Goal: Information Seeking & Learning: Learn about a topic

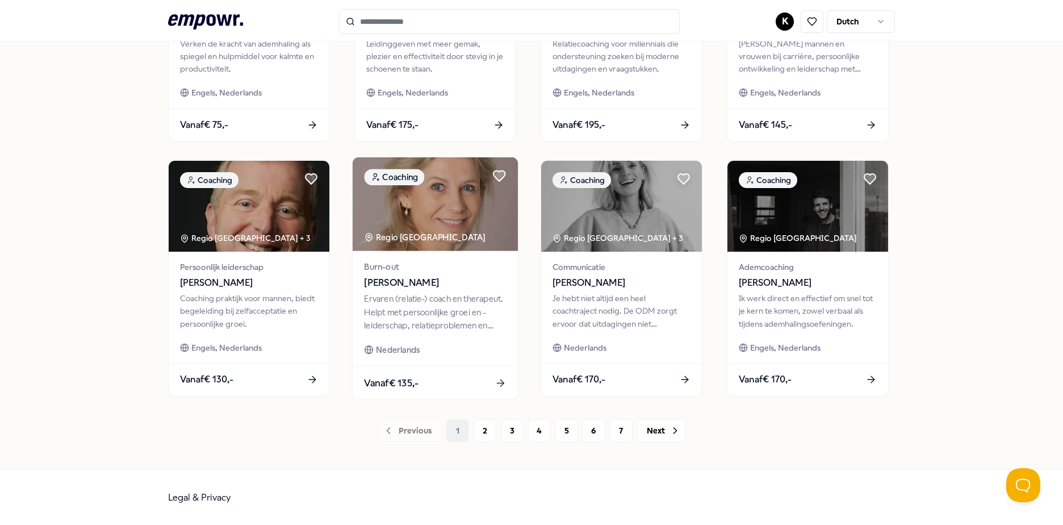
scroll to position [491, 0]
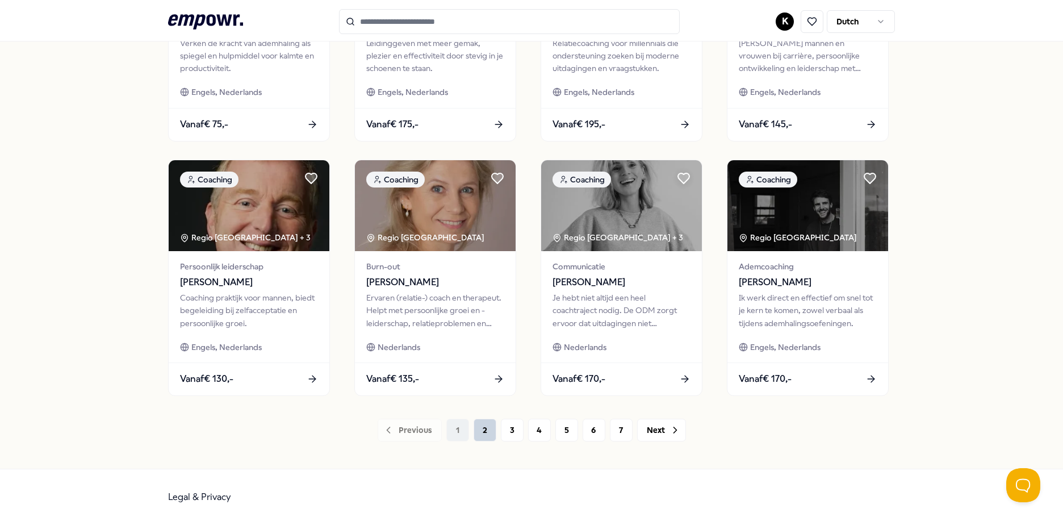
click at [474, 437] on button "2" at bounding box center [485, 430] width 23 height 23
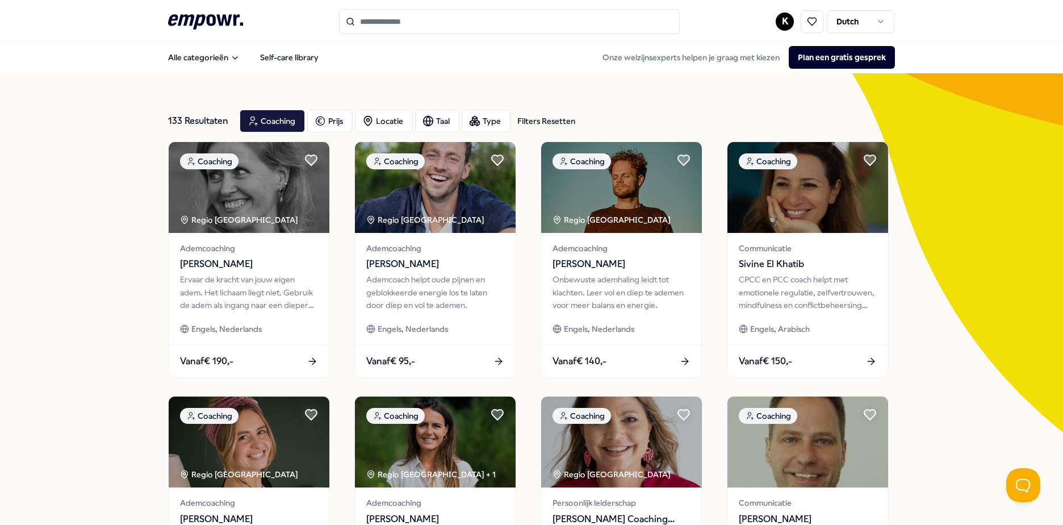
click at [394, 26] on input "Search for products, categories or subcategories" at bounding box center [509, 21] width 341 height 25
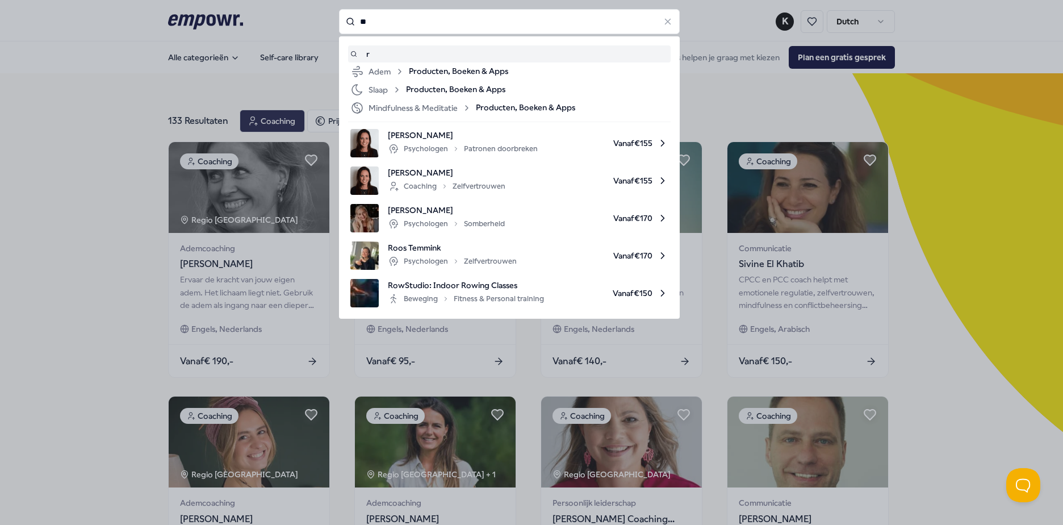
type input "*"
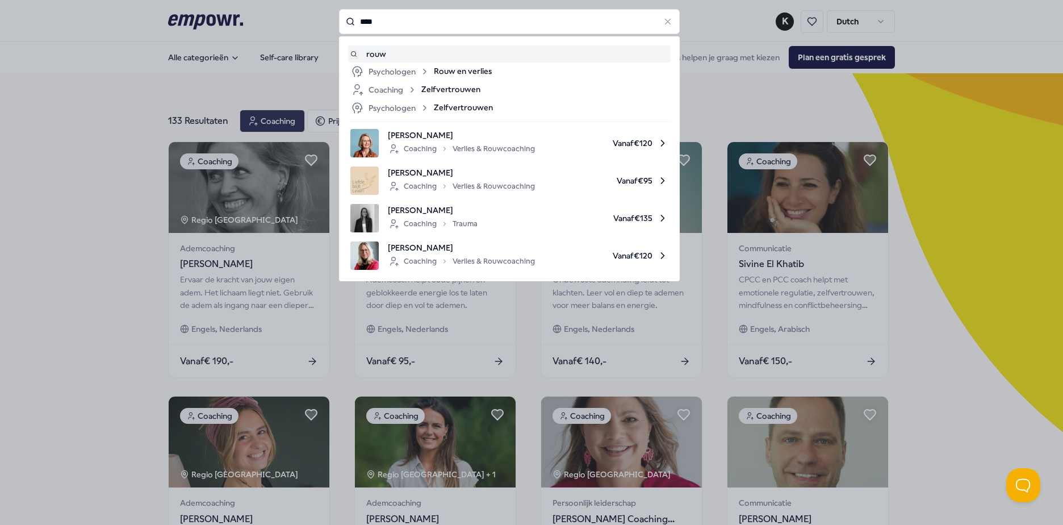
type input "****"
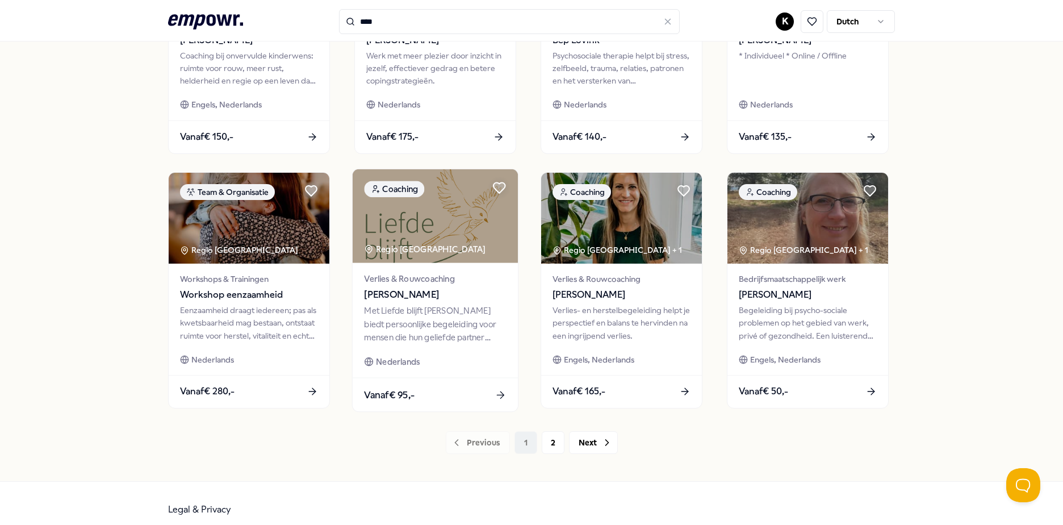
scroll to position [491, 0]
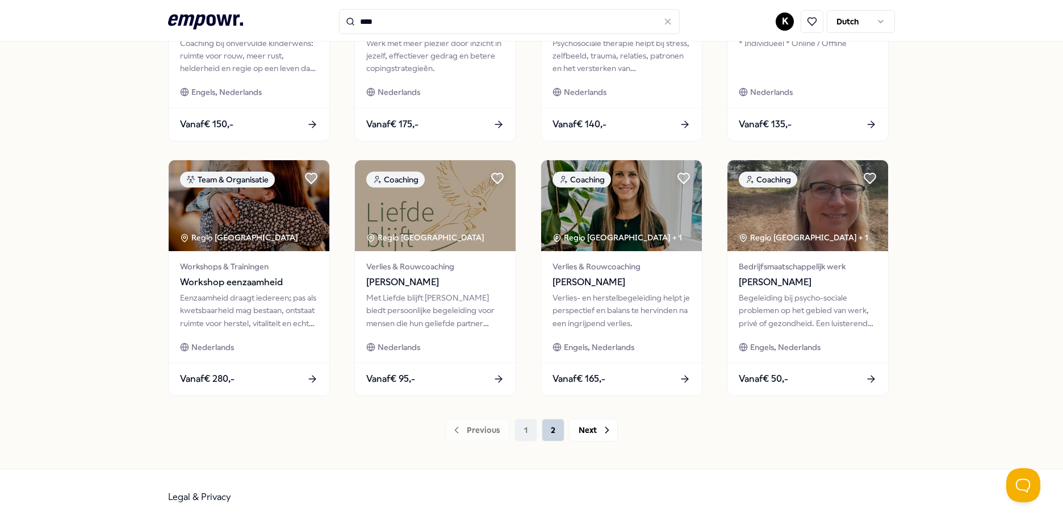
click at [553, 429] on button "2" at bounding box center [553, 430] width 23 height 23
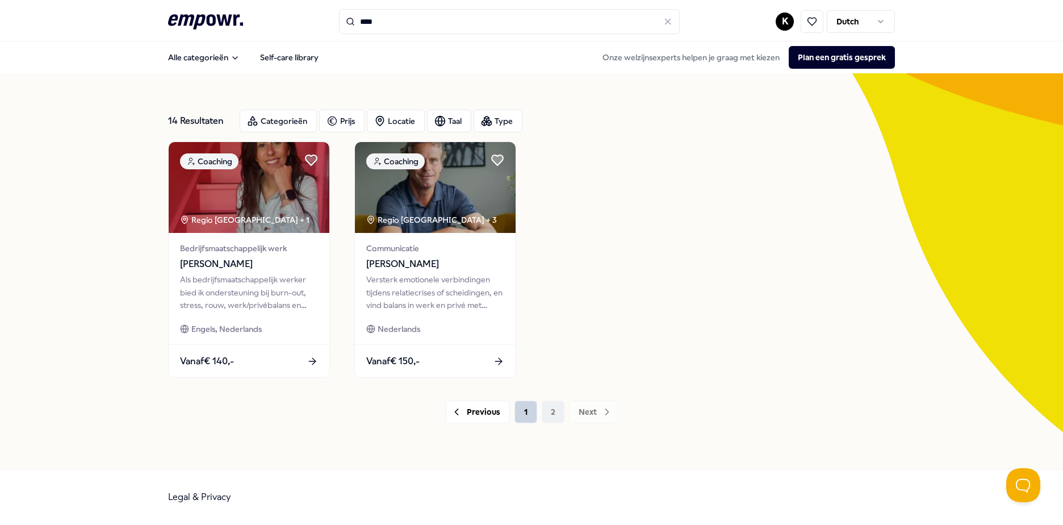
click at [526, 411] on button "1" at bounding box center [526, 412] width 23 height 23
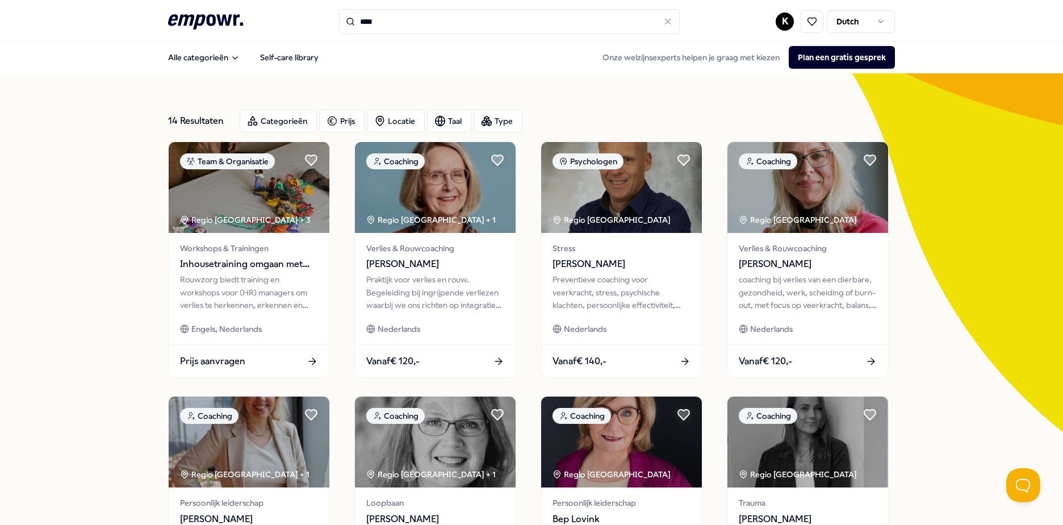
click at [864, 23] on html ".empowr-logo_svg__cls-1{fill:#03032f} **** K Dutch Alle categorieën Self-care l…" at bounding box center [531, 262] width 1063 height 525
click at [989, 88] on html ".empowr-logo_svg__cls-1{fill:#03032f} **** K Dutch Alle categorieën Self-care l…" at bounding box center [531, 262] width 1063 height 525
click at [468, 207] on img at bounding box center [435, 186] width 165 height 94
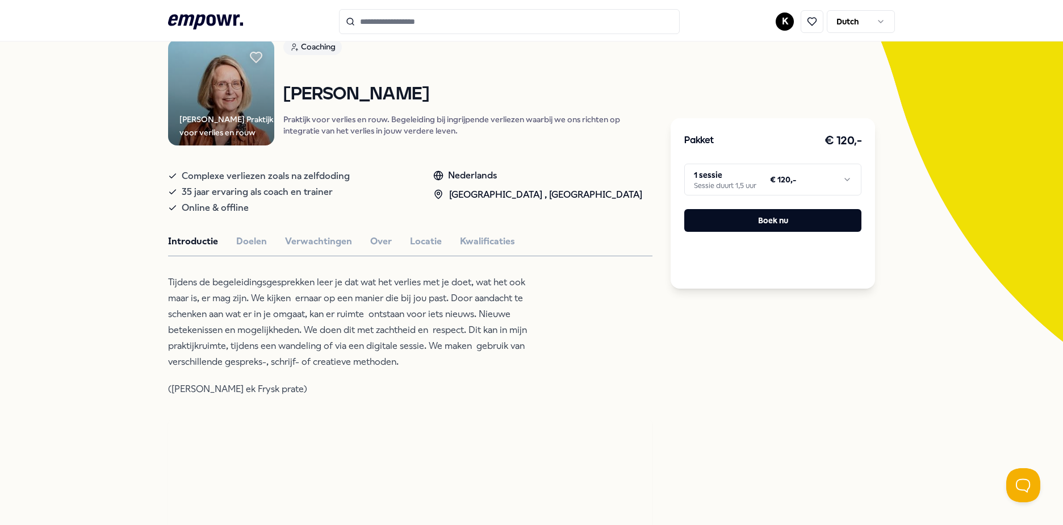
scroll to position [57, 0]
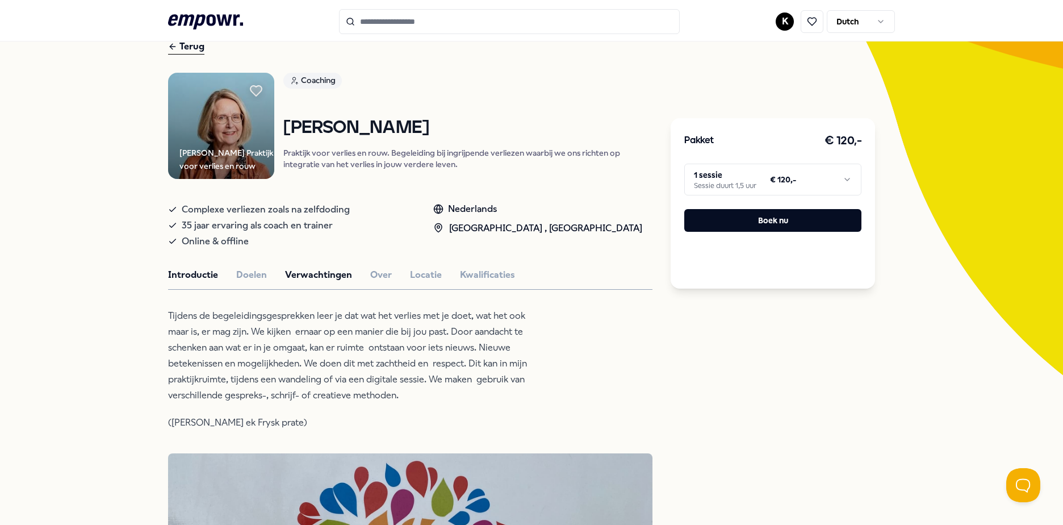
click at [319, 276] on button "Verwachtingen" at bounding box center [318, 275] width 67 height 15
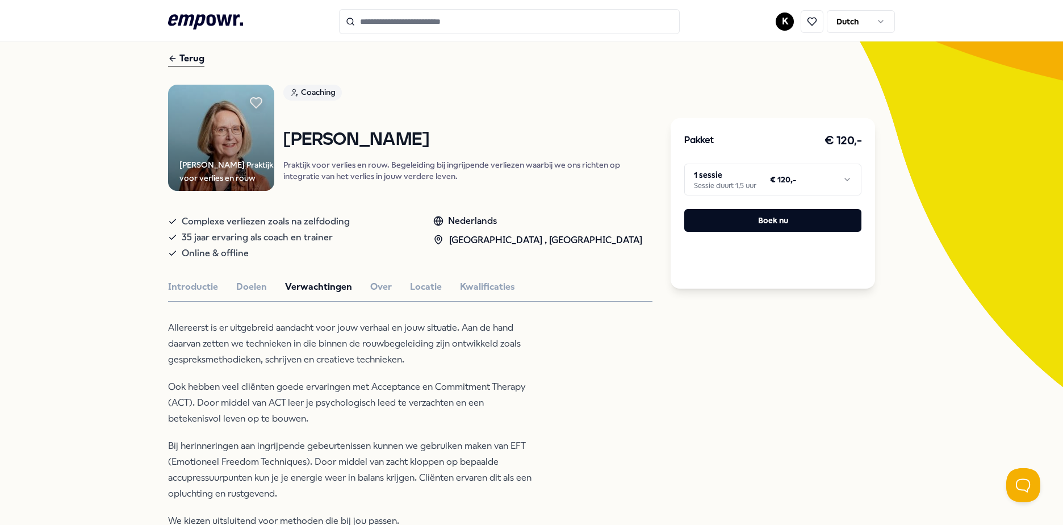
scroll to position [0, 0]
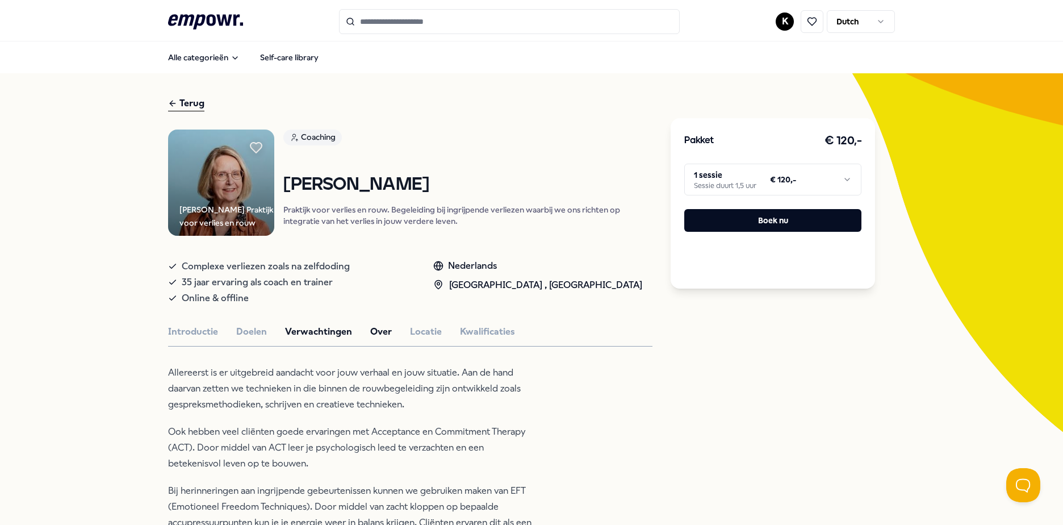
click at [374, 335] on button "Over" at bounding box center [381, 331] width 22 height 15
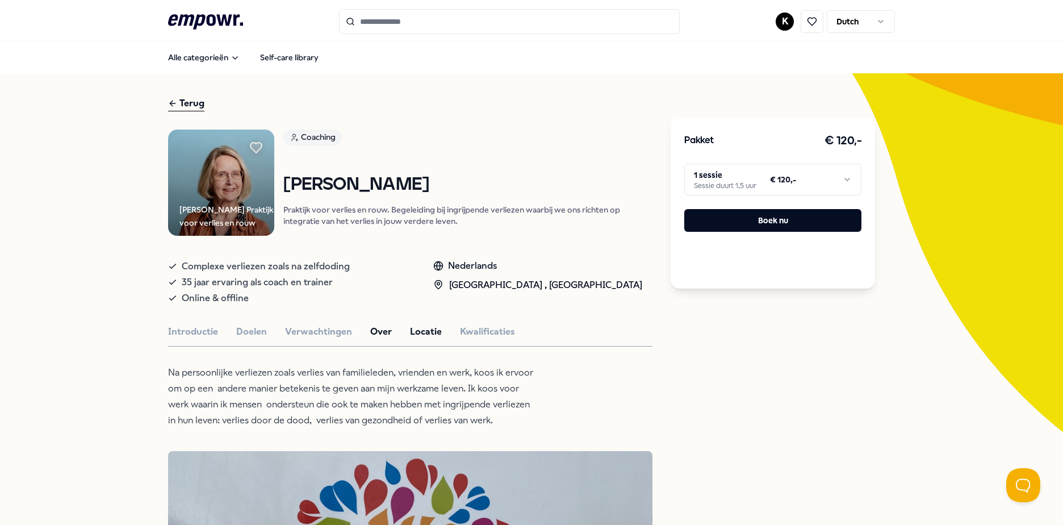
click at [420, 337] on button "Locatie" at bounding box center [426, 331] width 32 height 15
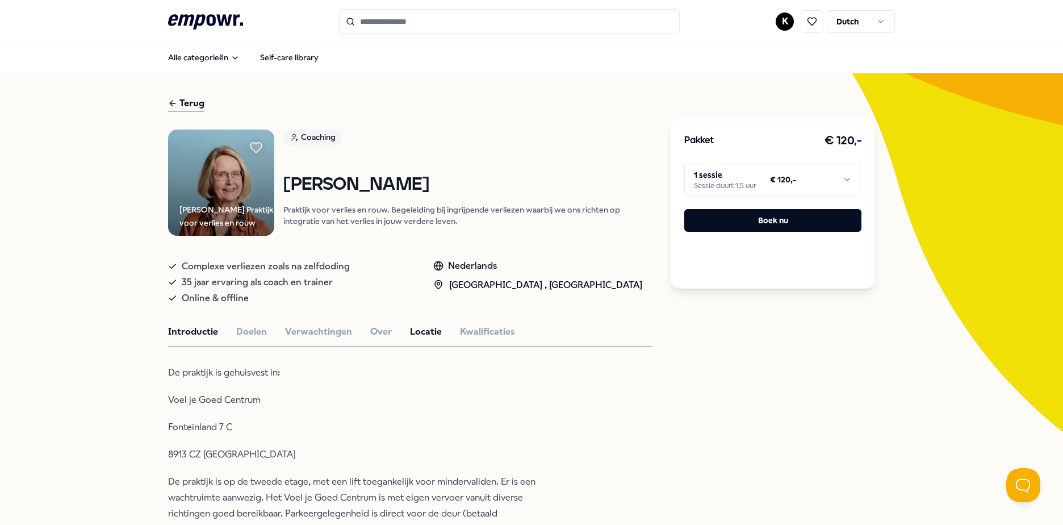
click at [189, 337] on button "Introductie" at bounding box center [193, 331] width 50 height 15
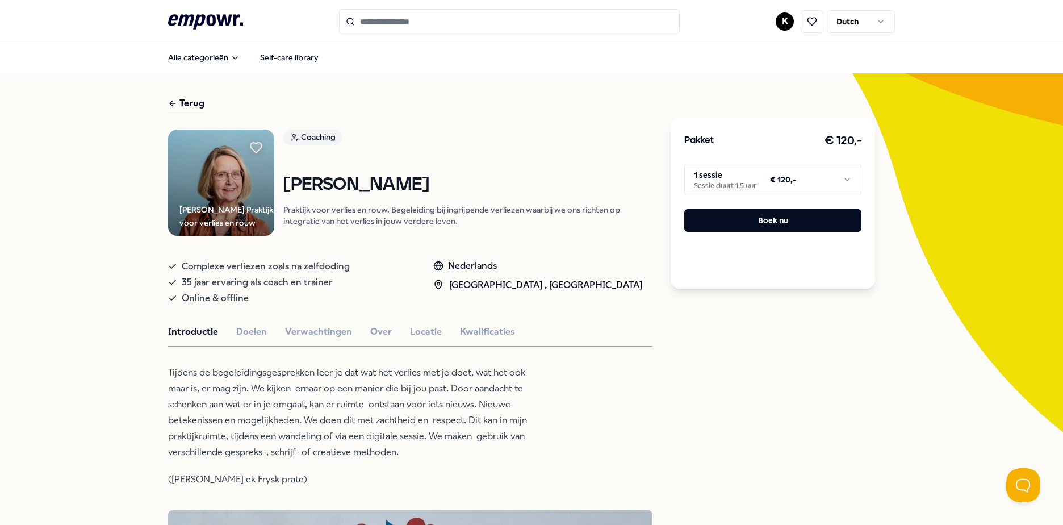
drag, startPoint x: 274, startPoint y: 278, endPoint x: 282, endPoint y: 278, distance: 8.0
click at [274, 278] on span "35 jaar ervaring als coach en trainer" at bounding box center [257, 282] width 151 height 16
click at [348, 281] on div "35 jaar ervaring als coach en trainer" at bounding box center [289, 282] width 243 height 16
drag, startPoint x: 336, startPoint y: 281, endPoint x: 166, endPoint y: 286, distance: 169.4
click at [168, 286] on div "35 jaar ervaring als coach en trainer" at bounding box center [289, 282] width 243 height 16
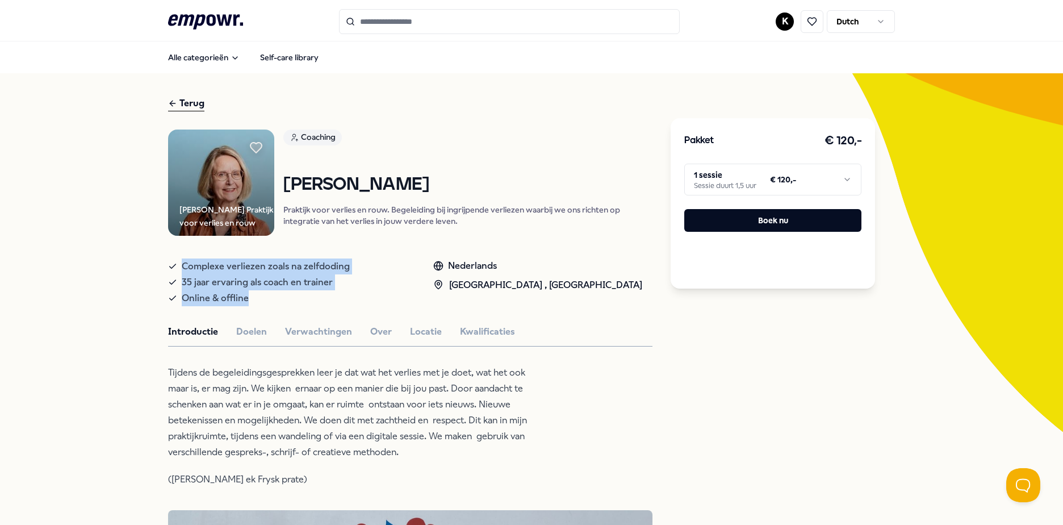
drag, startPoint x: 166, startPoint y: 286, endPoint x: 151, endPoint y: 261, distance: 29.6
click at [311, 289] on span "35 jaar ervaring als coach en trainer" at bounding box center [257, 282] width 151 height 16
drag, startPoint x: 415, startPoint y: 270, endPoint x: 608, endPoint y: 286, distance: 193.3
click at [608, 286] on div "Complexe verliezen zoals na zelfdoding 35 jaar ervaring als coach en trainer On…" at bounding box center [410, 280] width 485 height 52
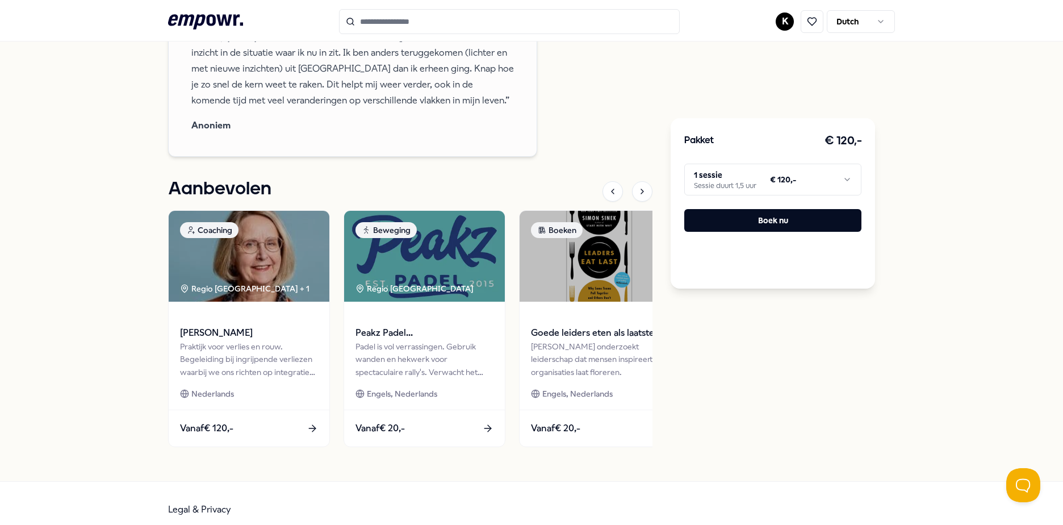
scroll to position [1474, 0]
